Goal: Task Accomplishment & Management: Manage account settings

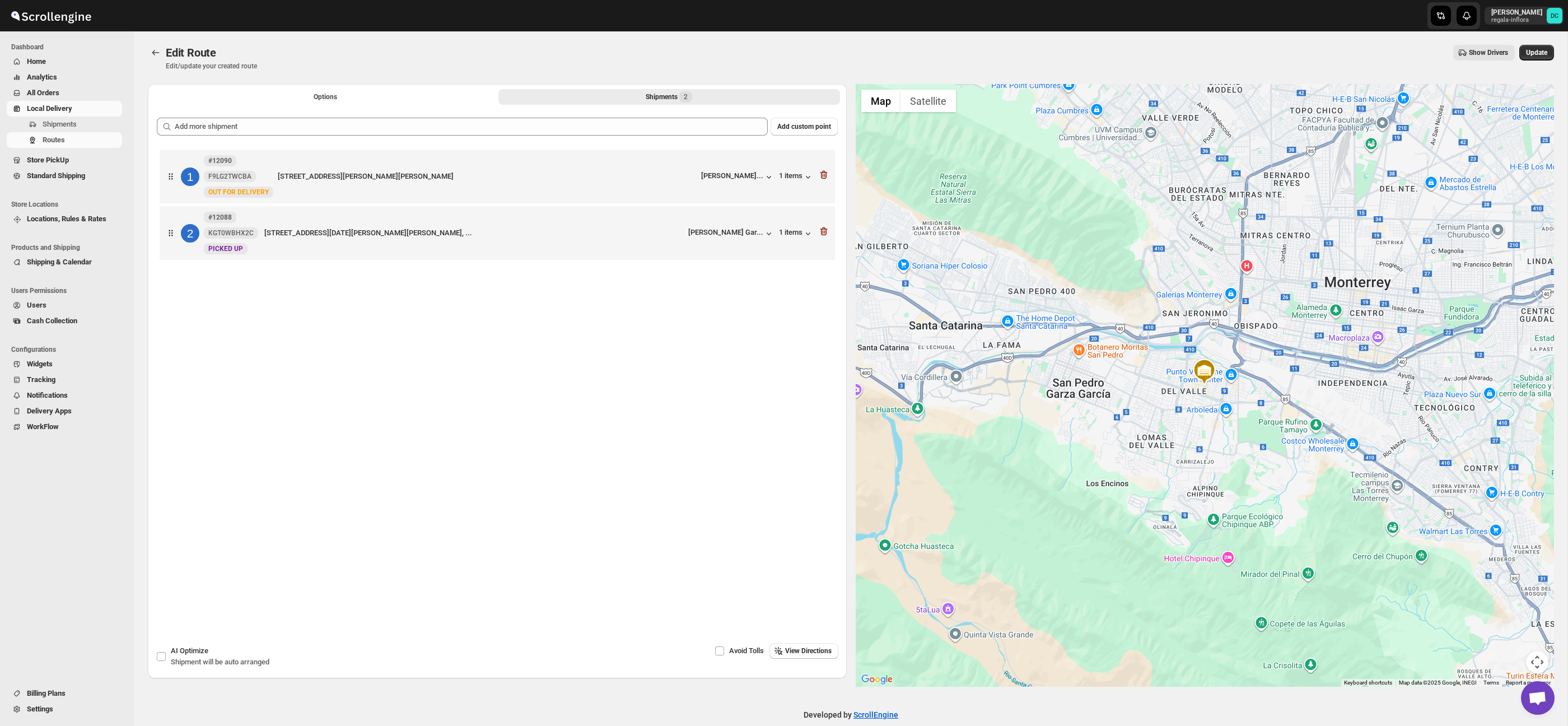
click at [156, 53] on icon "Routes" at bounding box center [155, 52] width 11 height 11
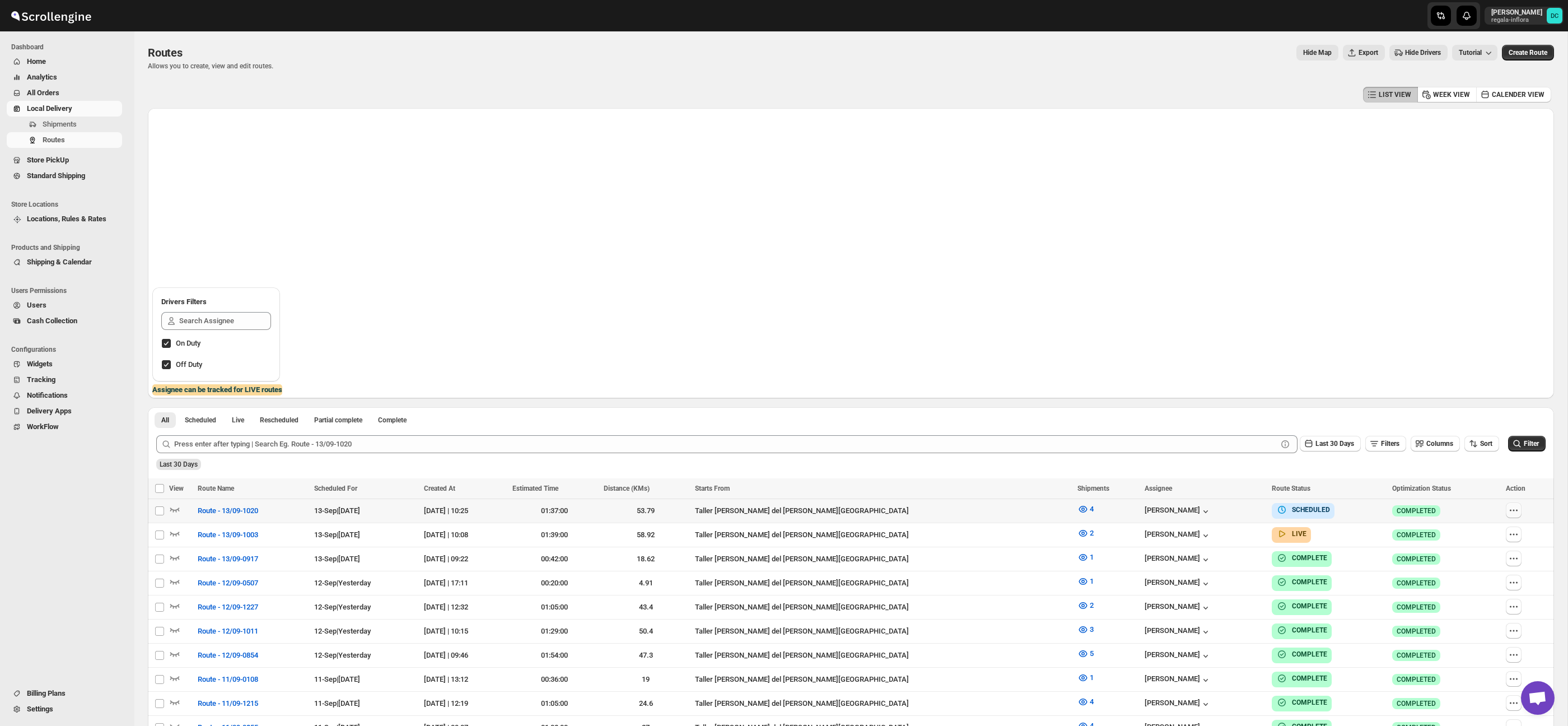
click at [1508, 508] on icon "button" at bounding box center [1513, 509] width 11 height 11
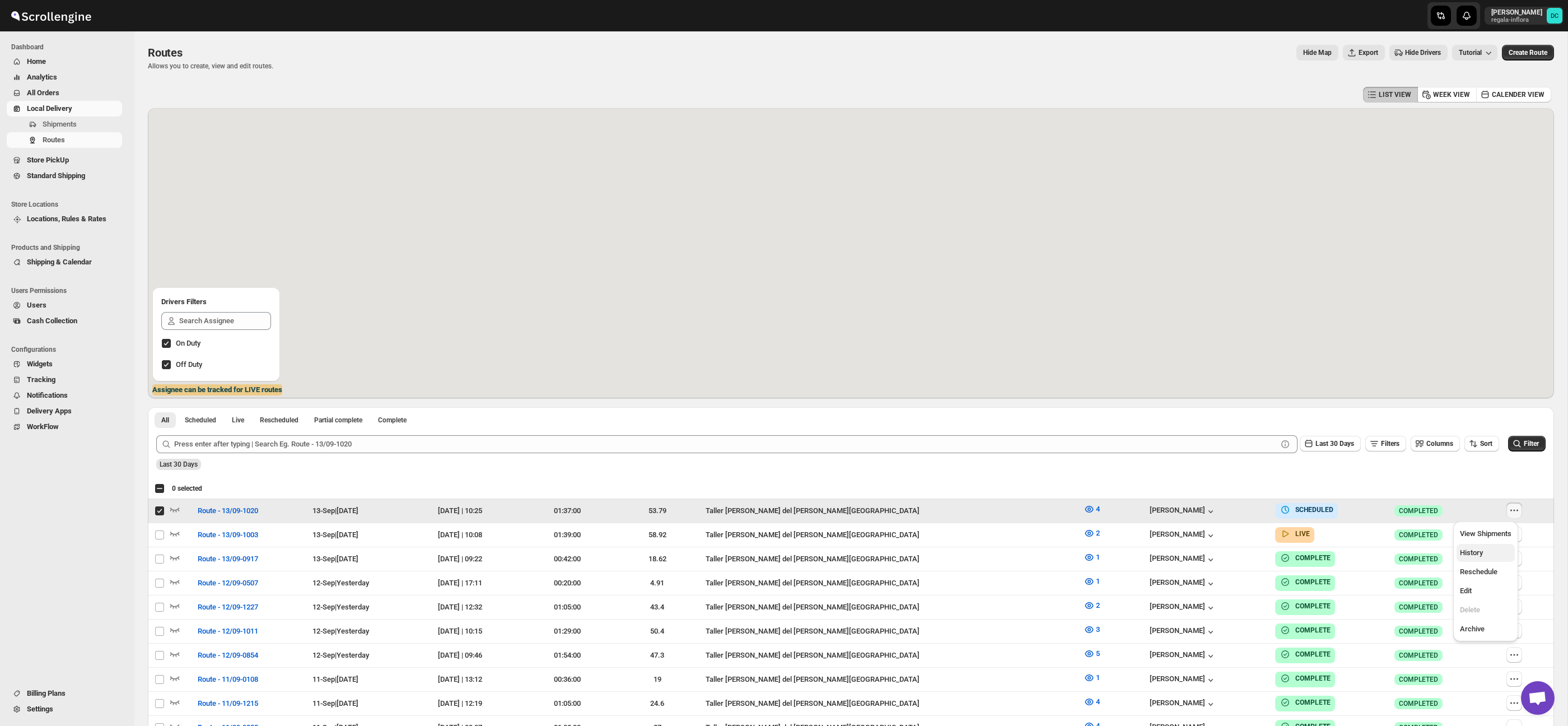
checkbox input "true"
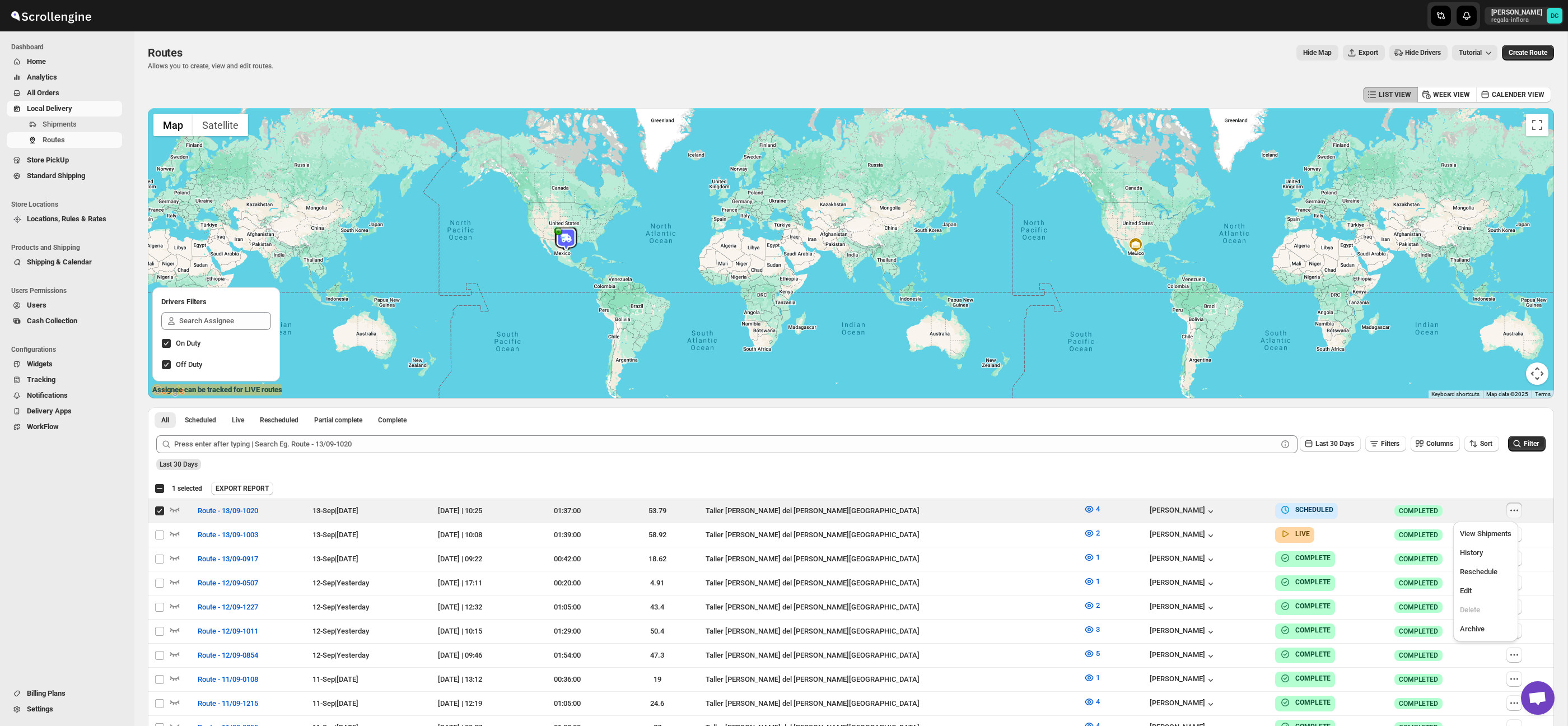
click at [1467, 482] on div "EXPORT REPORT" at bounding box center [880, 488] width 1339 height 13
click at [1513, 533] on icon "button" at bounding box center [1514, 534] width 11 height 11
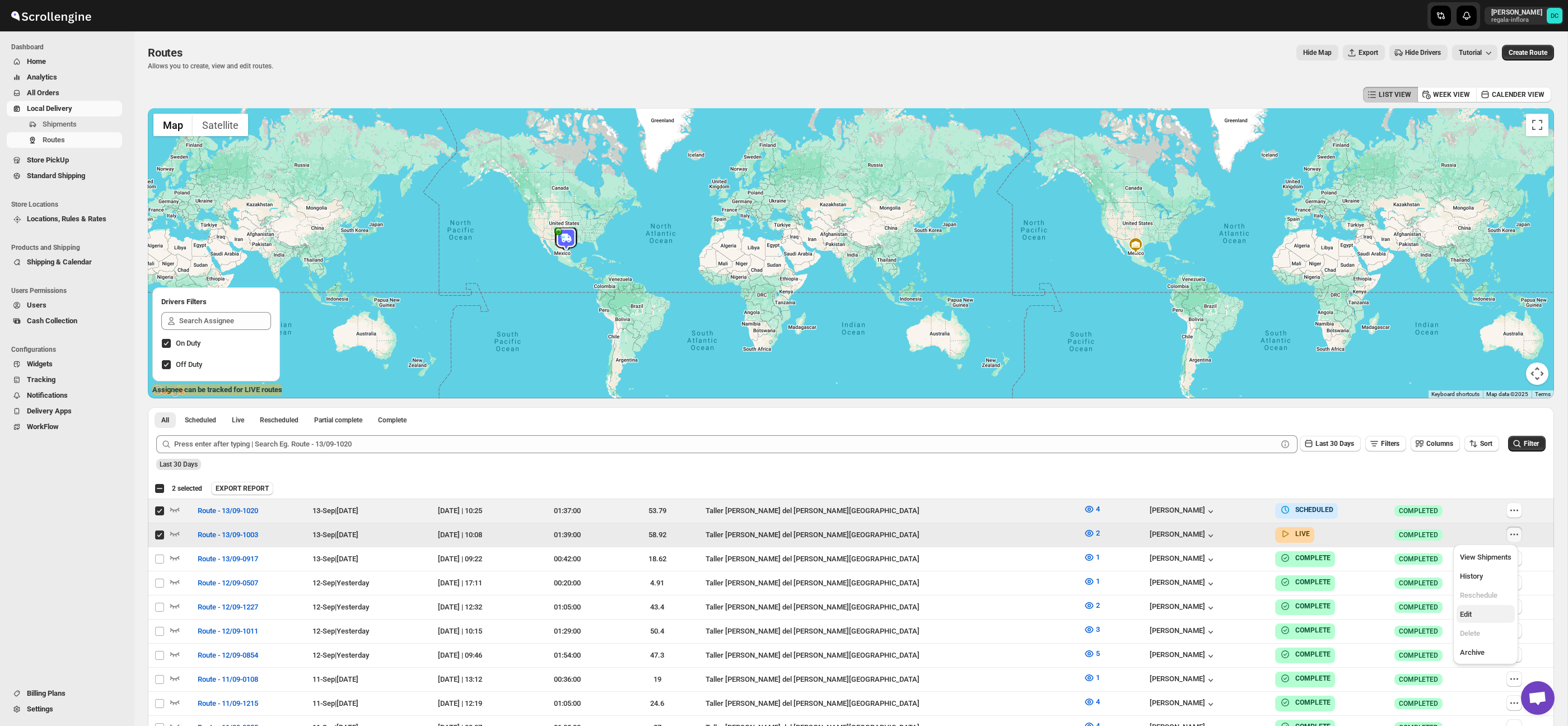
click at [1483, 611] on span "Edit" at bounding box center [1486, 614] width 51 height 11
checkbox input "false"
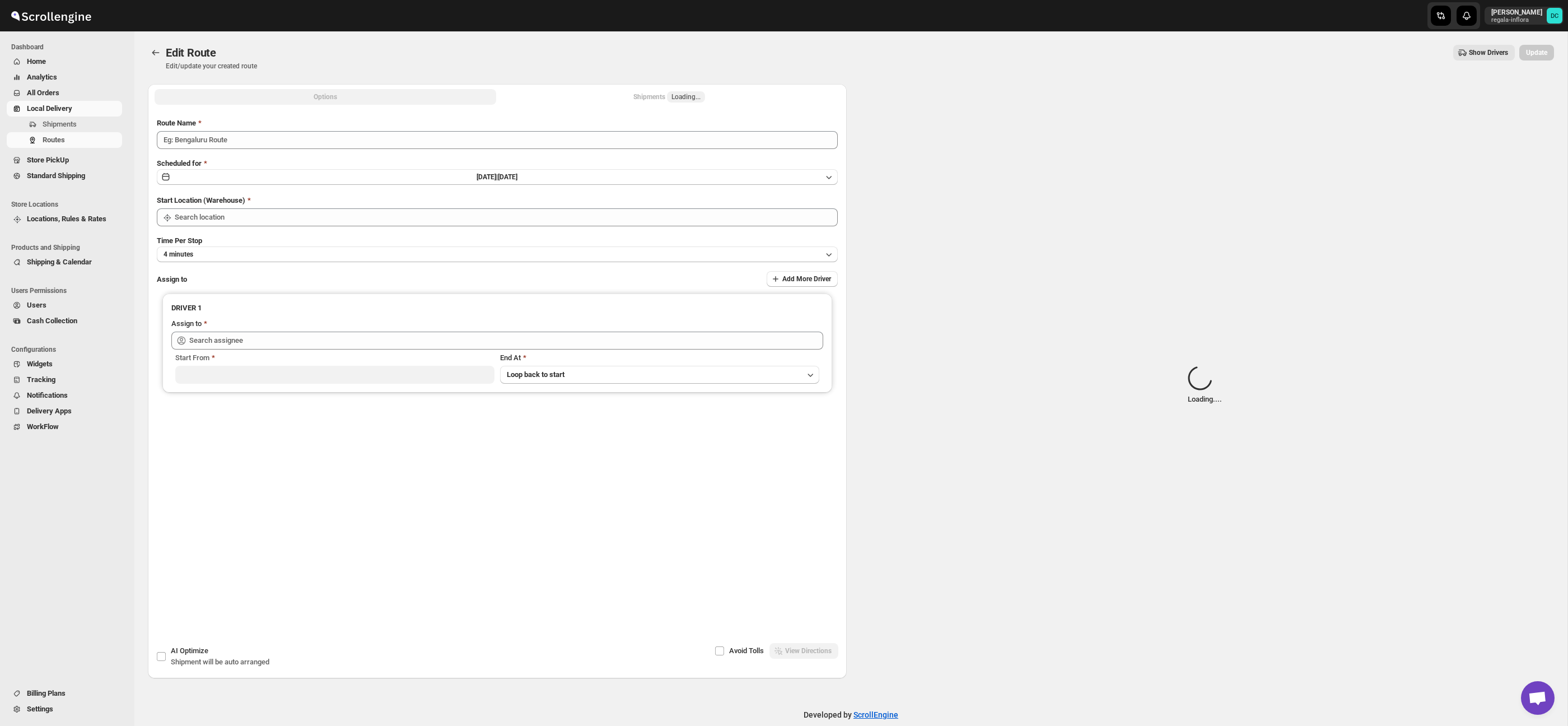
type input "Route - 13/09-1003"
type input "Taller [PERSON_NAME] del [PERSON_NAME][GEOGRAPHIC_DATA]"
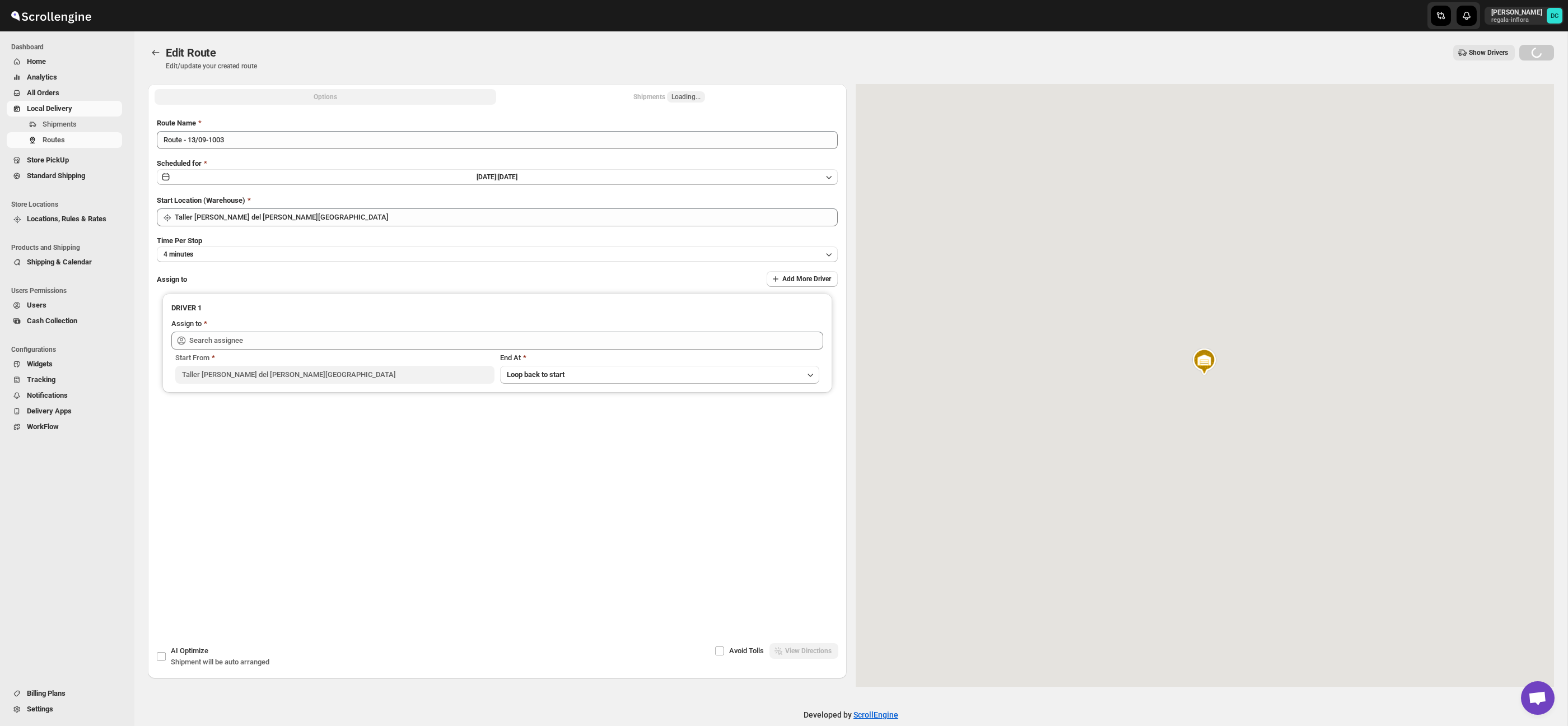
type input "[PERSON_NAME] ([EMAIL_ADDRESS][DOMAIN_NAME])"
click at [694, 101] on button "Shipments 2" at bounding box center [669, 97] width 342 height 15
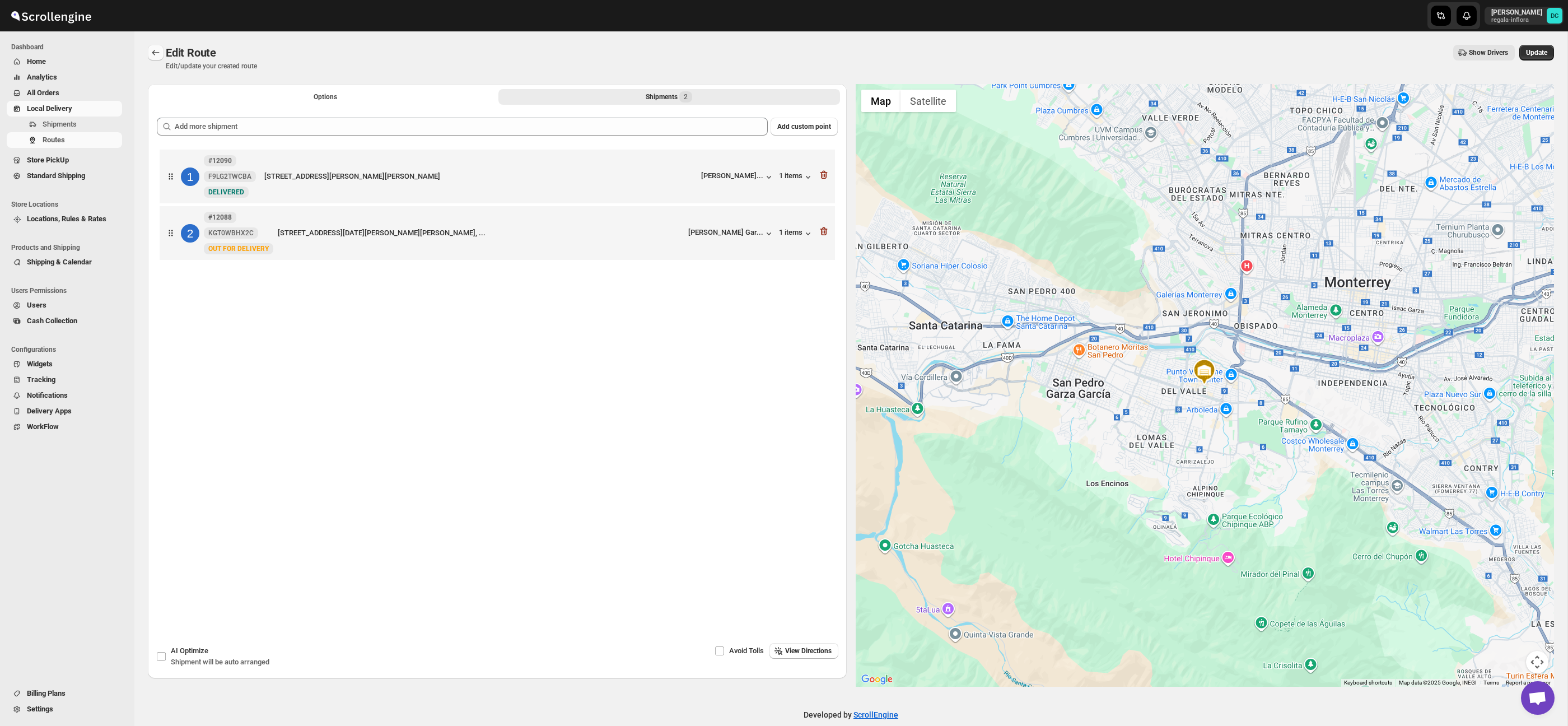
click at [154, 45] on button "Routes" at bounding box center [155, 52] width 15 height 15
